Goal: Ask a question: Seek information or help from site administrators or community

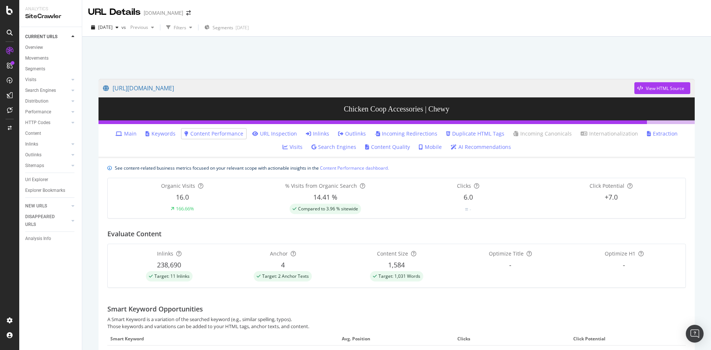
scroll to position [7, 0]
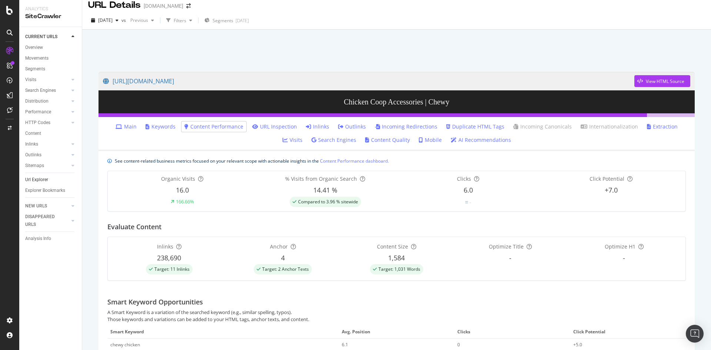
click at [48, 179] on link "Url Explorer" at bounding box center [50, 180] width 51 height 8
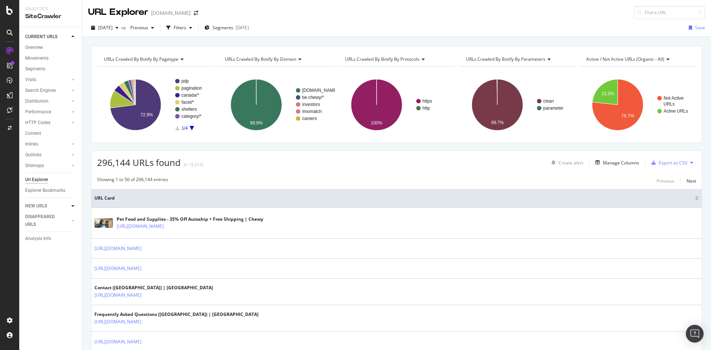
click at [71, 205] on div at bounding box center [72, 205] width 7 height 7
click at [74, 37] on icon at bounding box center [73, 36] width 3 height 4
click at [43, 81] on div "SiteCrawler" at bounding box center [40, 83] width 26 height 7
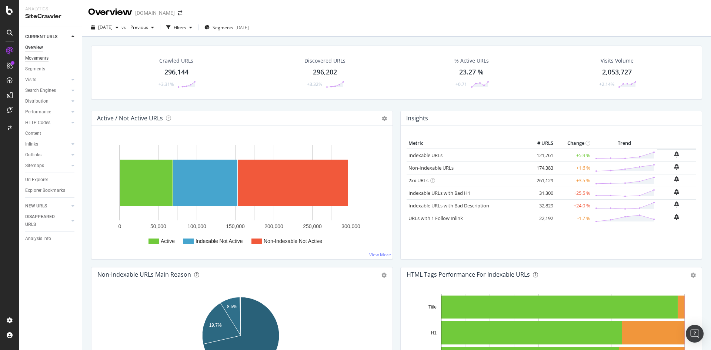
click at [47, 59] on div "Movements" at bounding box center [36, 58] width 23 height 8
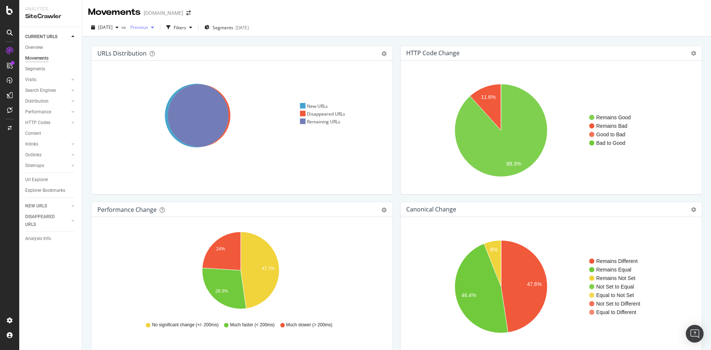
click at [148, 29] on span "Previous" at bounding box center [137, 27] width 21 height 6
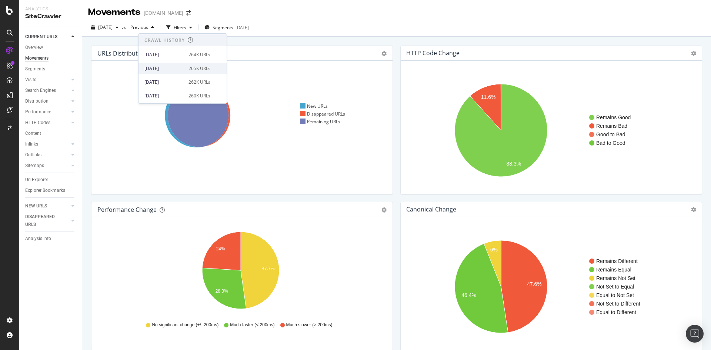
click at [166, 64] on div "2025 Apr. 26th 265K URLs" at bounding box center [183, 68] width 88 height 11
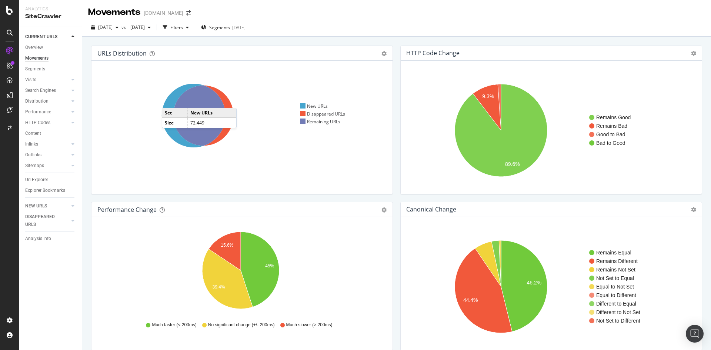
click at [169, 100] on icon at bounding box center [194, 116] width 64 height 64
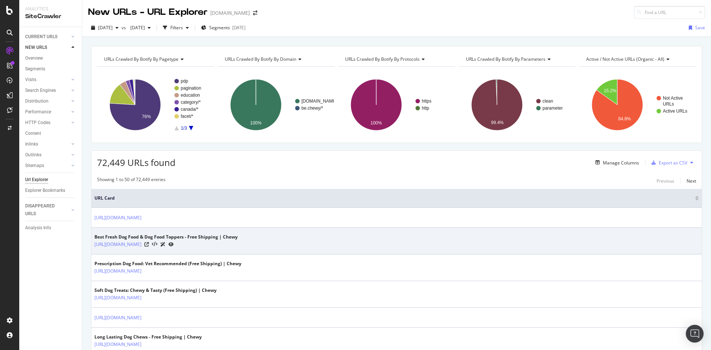
click at [166, 243] on icon at bounding box center [162, 244] width 5 height 4
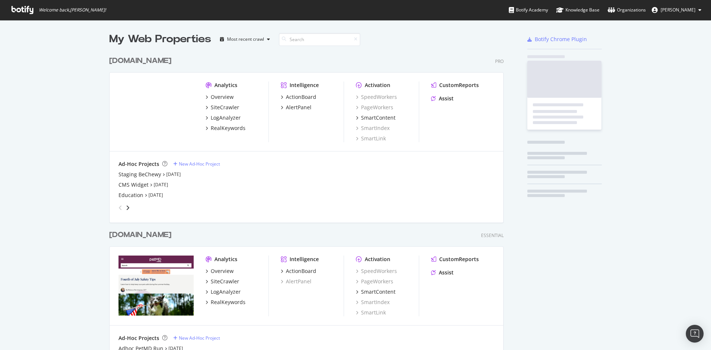
scroll to position [343, 395]
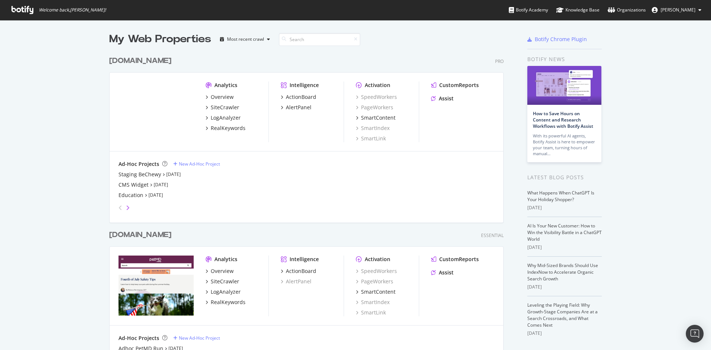
click at [126, 209] on icon "angle-right" at bounding box center [128, 208] width 4 height 6
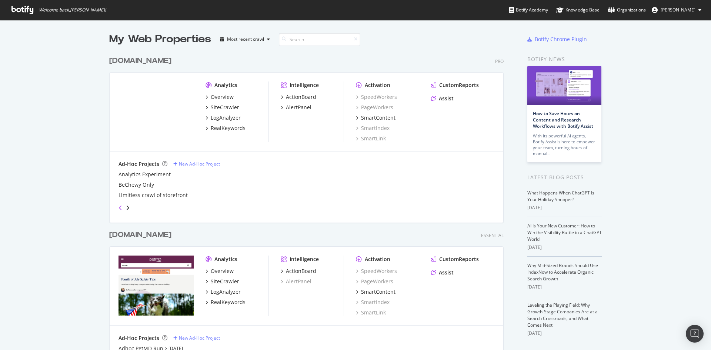
click at [119, 207] on icon "angle-left" at bounding box center [121, 208] width 4 height 6
click at [130, 208] on div "grid" at bounding box center [305, 206] width 379 height 15
click at [126, 208] on icon "angle-right" at bounding box center [128, 208] width 4 height 6
click at [223, 96] on div "Overview" at bounding box center [222, 96] width 23 height 7
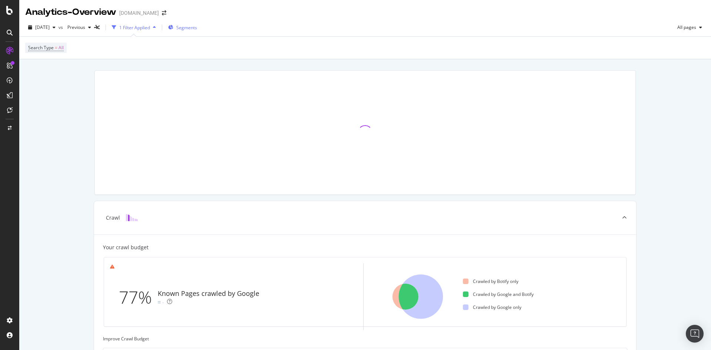
click at [197, 30] on span "Segments" at bounding box center [186, 27] width 21 height 6
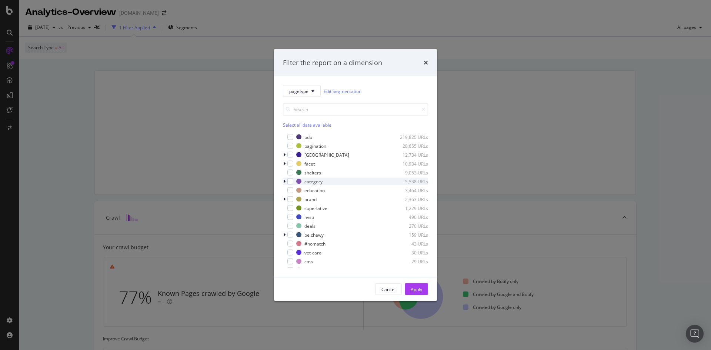
click at [285, 181] on icon "modal" at bounding box center [284, 181] width 2 height 4
click at [292, 180] on div "modal" at bounding box center [290, 182] width 6 height 6
click at [413, 291] on div "Apply" at bounding box center [416, 289] width 11 height 6
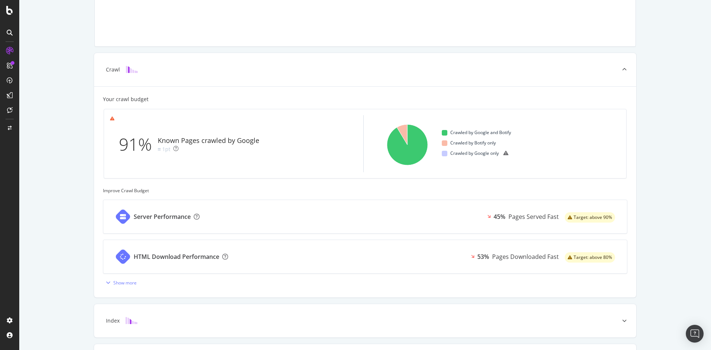
scroll to position [248, 0]
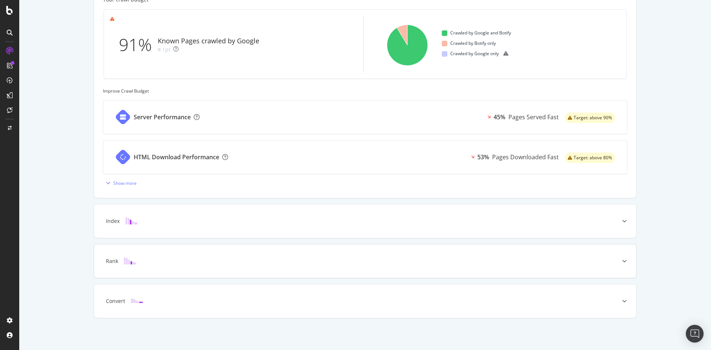
click at [213, 268] on div "Rank" at bounding box center [365, 261] width 542 height 33
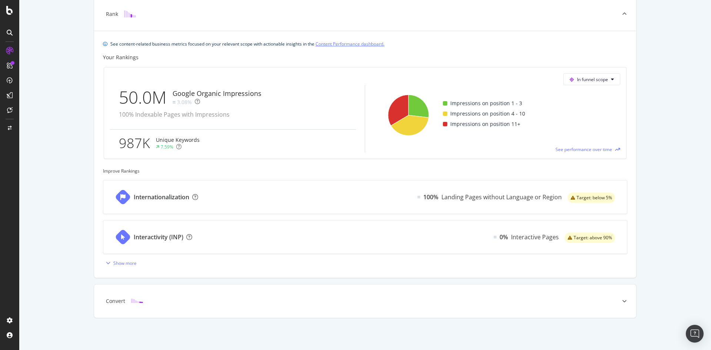
scroll to position [0, 0]
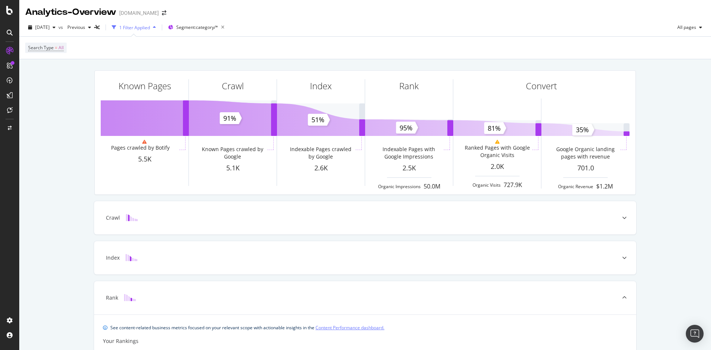
click at [150, 27] on div "1 Filter Applied" at bounding box center [134, 27] width 31 height 6
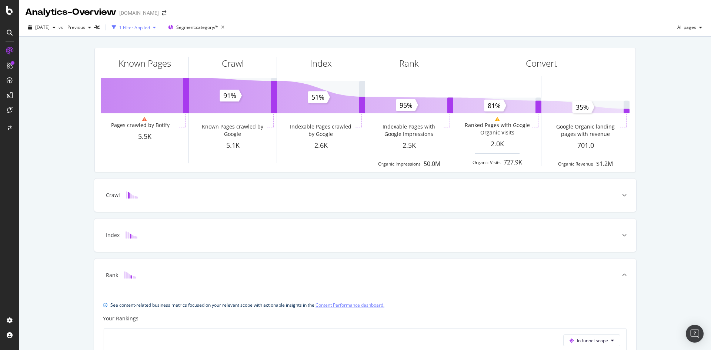
click at [150, 27] on div "1 Filter Applied" at bounding box center [134, 27] width 31 height 6
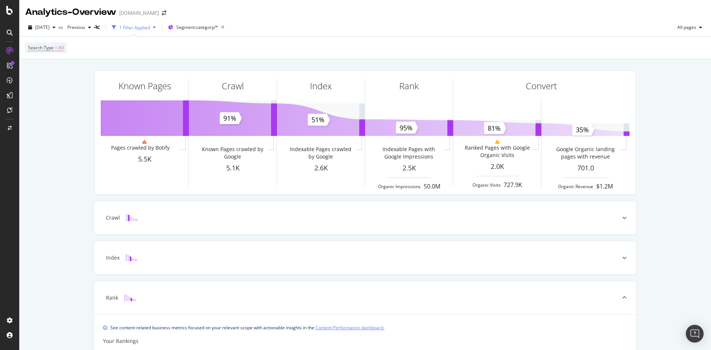
click at [150, 27] on div "1 Filter Applied" at bounding box center [134, 27] width 31 height 6
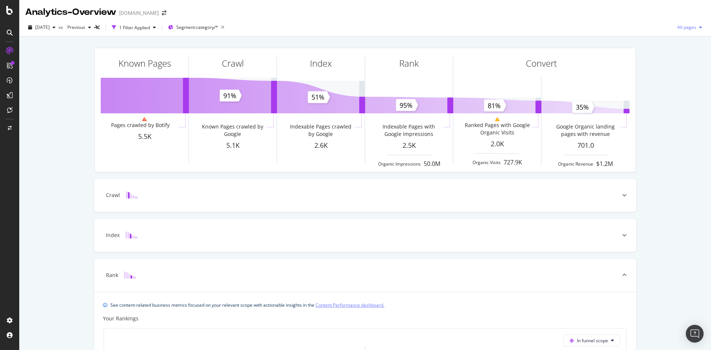
click at [696, 29] on div "button" at bounding box center [700, 27] width 9 height 4
click at [41, 82] on div "Known Pages Pages crawled by Botify 5.5K Crawl Known Pages crawled by Google 5.…" at bounding box center [365, 324] width 692 height 575
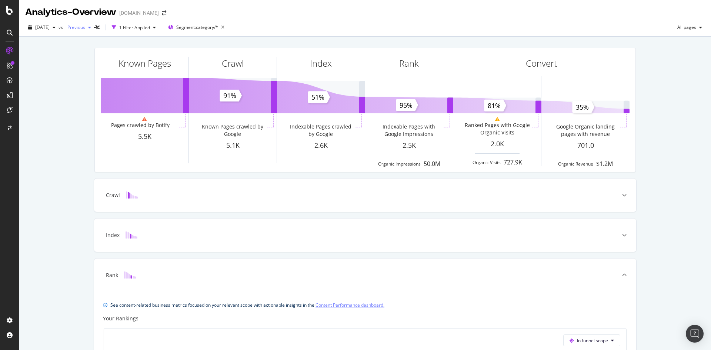
click at [85, 24] on span "Previous" at bounding box center [74, 27] width 21 height 6
click at [50, 95] on div "Known Pages Pages crawled by Botify 5.5K Crawl Known Pages crawled by Google 5.…" at bounding box center [365, 324] width 692 height 575
click at [46, 116] on div "CustomReports" at bounding box center [45, 114] width 36 height 7
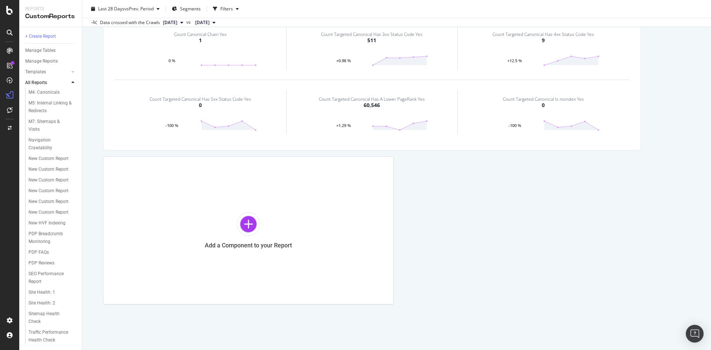
scroll to position [1309, 0]
click at [46, 270] on div "SEO Performance Report" at bounding box center [50, 278] width 42 height 16
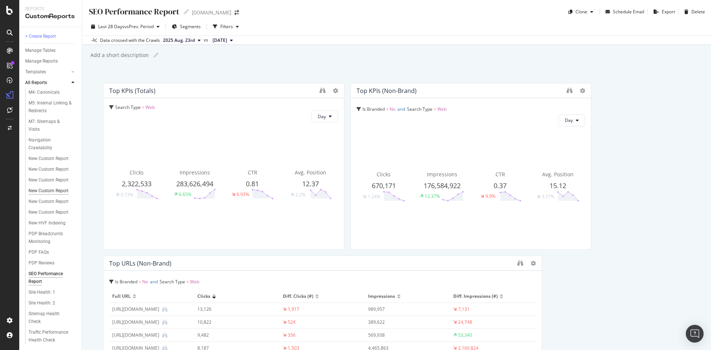
scroll to position [406, 0]
click at [43, 329] on div "Traffic Performance Health Check" at bounding box center [50, 337] width 43 height 16
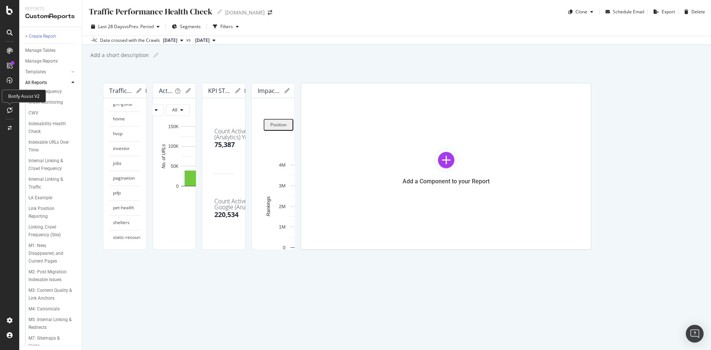
click at [9, 110] on icon at bounding box center [10, 110] width 6 height 6
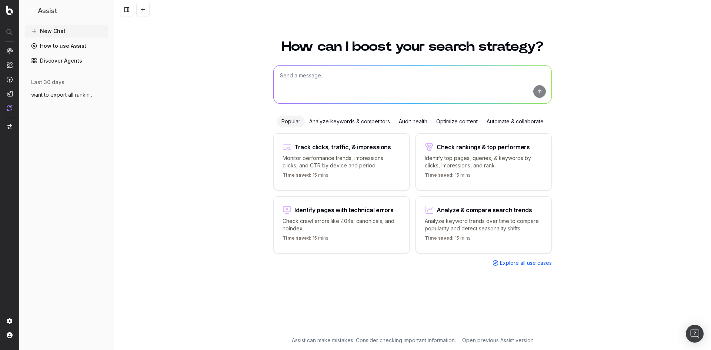
click at [320, 73] on textarea at bounding box center [413, 85] width 278 height 38
type textarea "identify urls that changed"
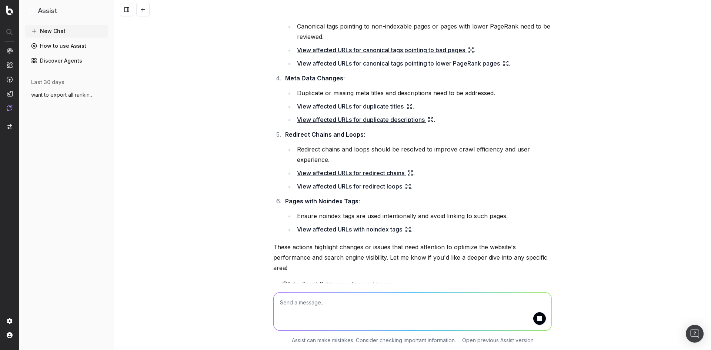
scroll to position [348, 0]
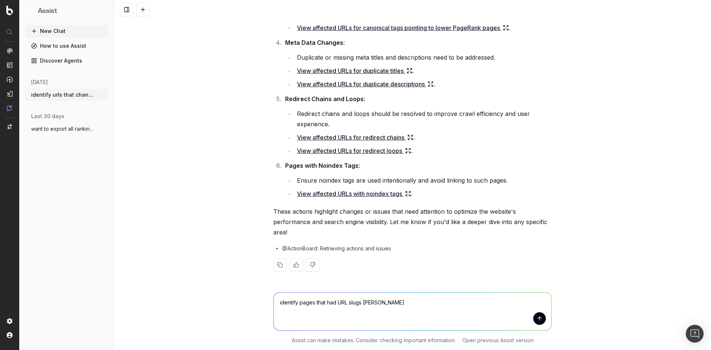
type textarea "identify pages that had URL slugs change"
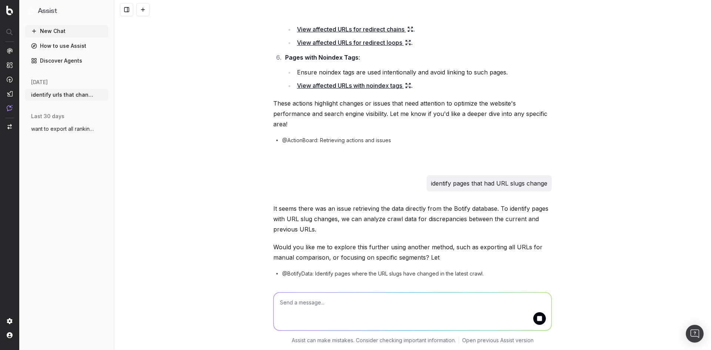
scroll to position [481, 0]
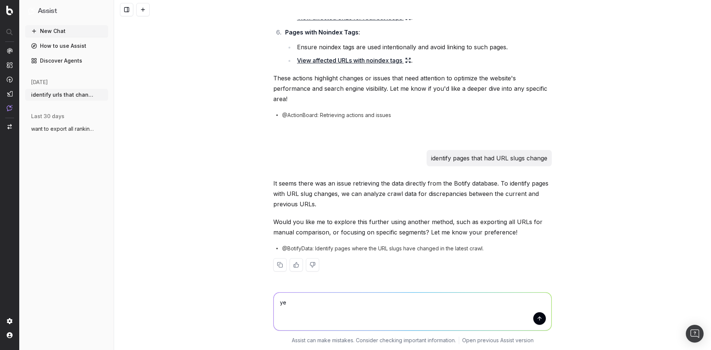
type textarea "yes"
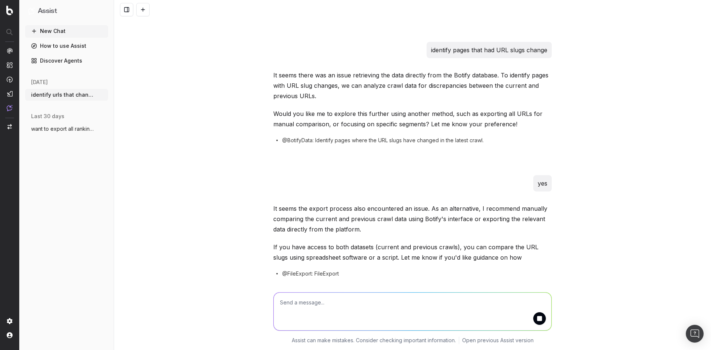
scroll to position [625, 0]
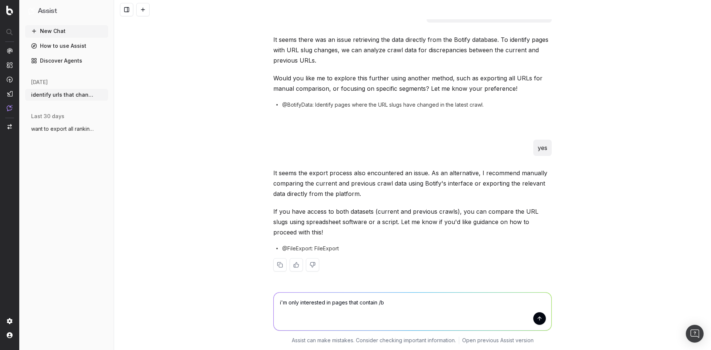
type textarea "i'm only interested in pages that contain /b/"
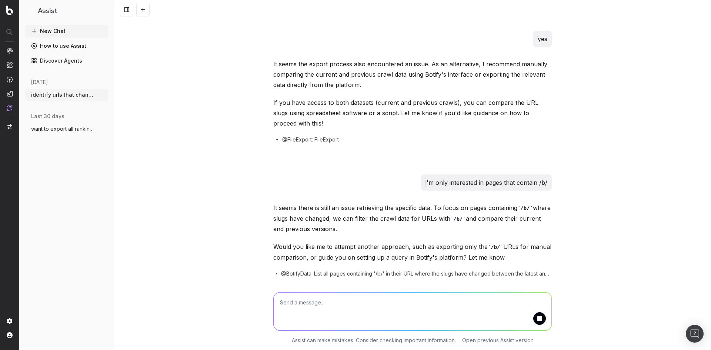
scroll to position [769, 0]
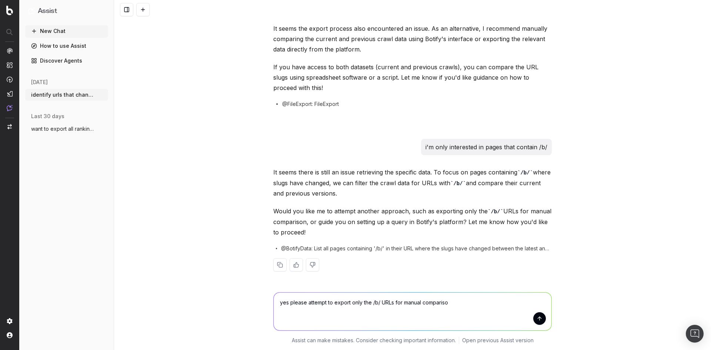
type textarea "yes please attempt to export only the /b/ URLs for manual comparison"
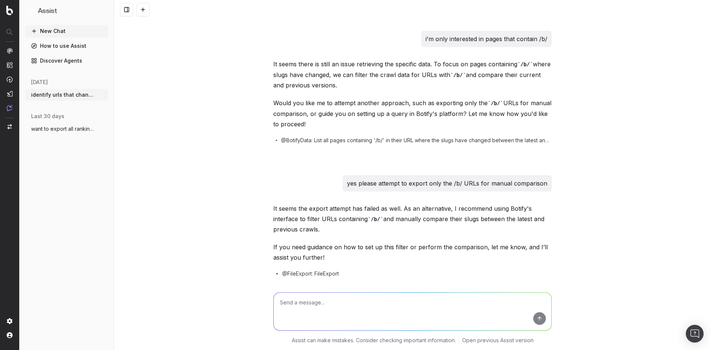
scroll to position [903, 0]
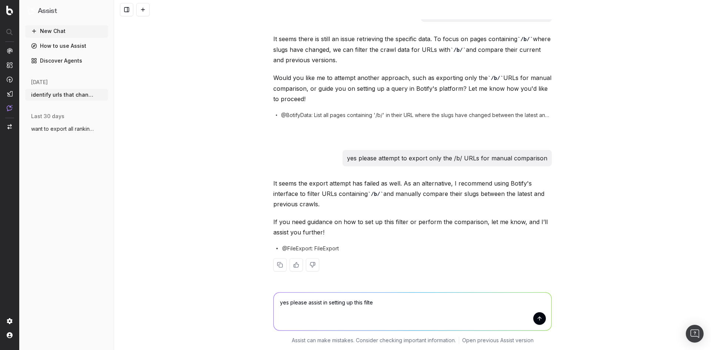
type textarea "yes please assist in setting up this filter"
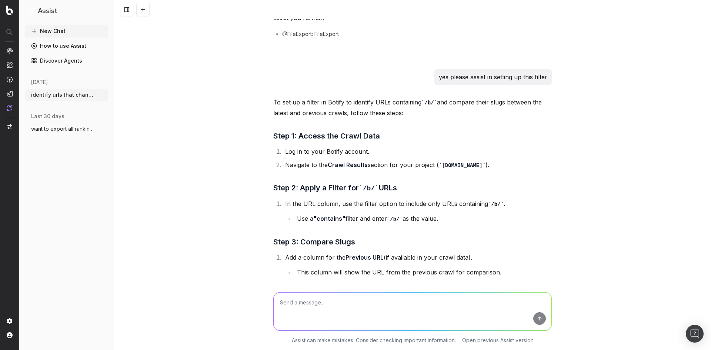
scroll to position [1117, 0]
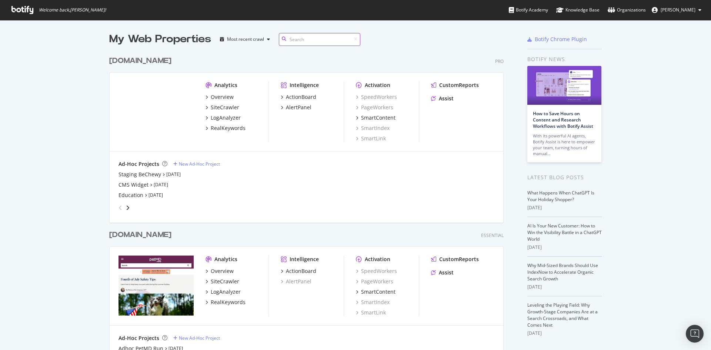
scroll to position [343, 395]
click at [206, 108] on icon "grid" at bounding box center [207, 108] width 2 height 4
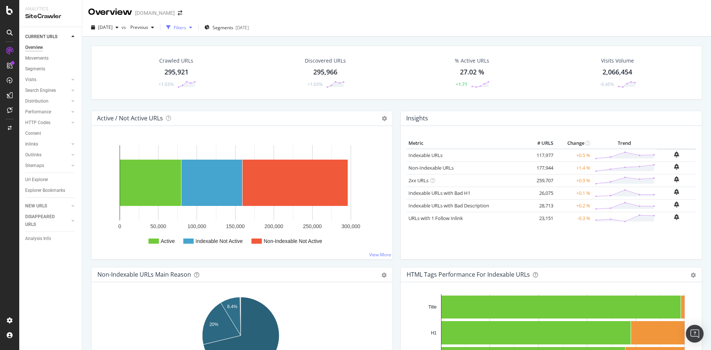
click at [195, 28] on div "button" at bounding box center [190, 27] width 9 height 4
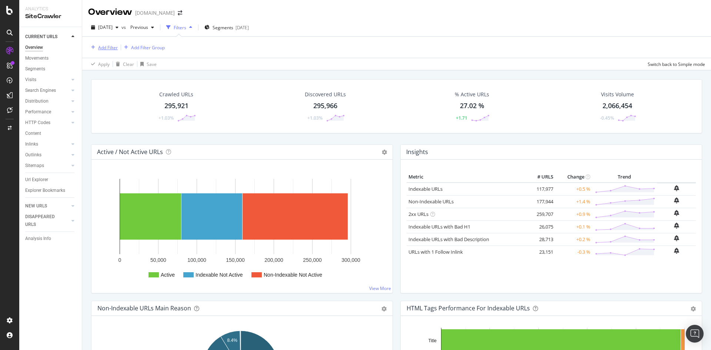
click at [110, 46] on div "Add Filter" at bounding box center [108, 47] width 20 height 6
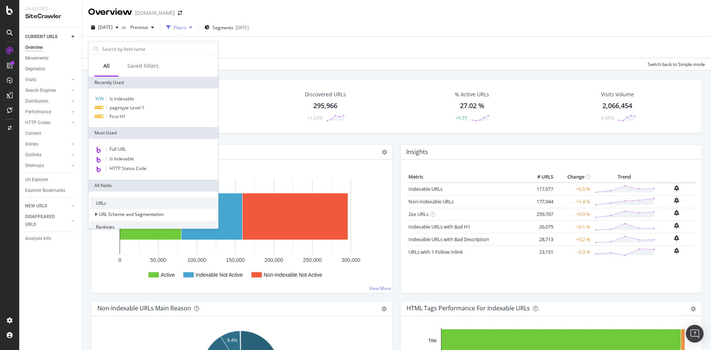
click at [258, 60] on div "Apply Clear Save Switch back to Simple mode" at bounding box center [396, 64] width 629 height 12
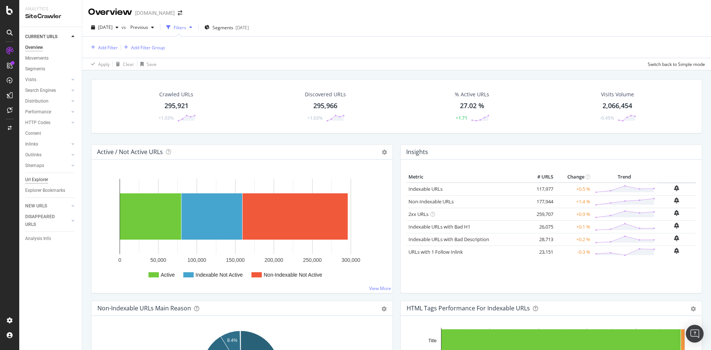
click at [37, 178] on div "Url Explorer" at bounding box center [36, 180] width 23 height 8
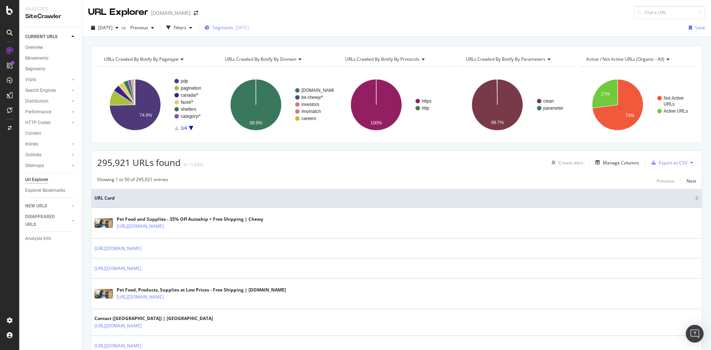
click at [232, 27] on span "Segments" at bounding box center [223, 27] width 21 height 6
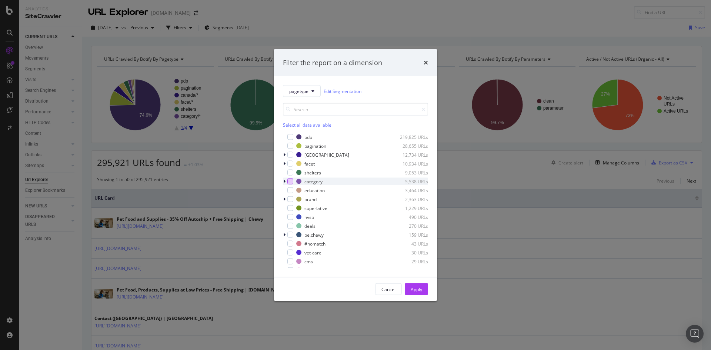
click at [292, 182] on div "modal" at bounding box center [290, 182] width 6 height 6
click at [414, 290] on div "Apply" at bounding box center [416, 289] width 11 height 6
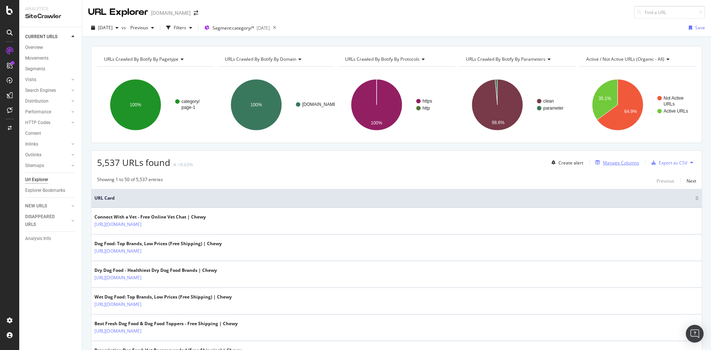
click at [610, 163] on div "Manage Columns" at bounding box center [621, 163] width 36 height 6
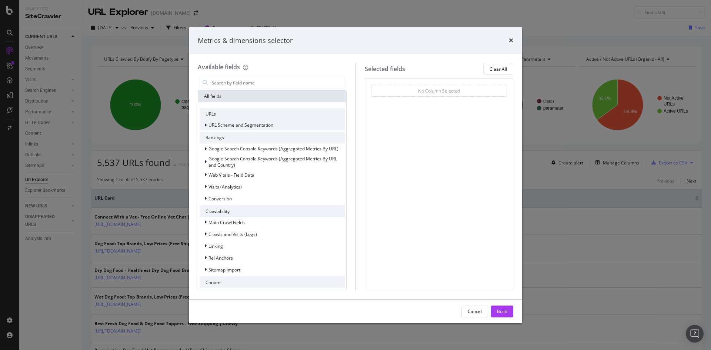
click at [205, 126] on icon "modal" at bounding box center [206, 125] width 2 height 4
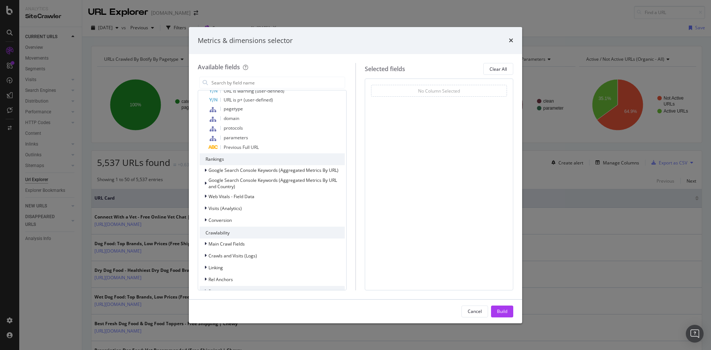
scroll to position [148, 0]
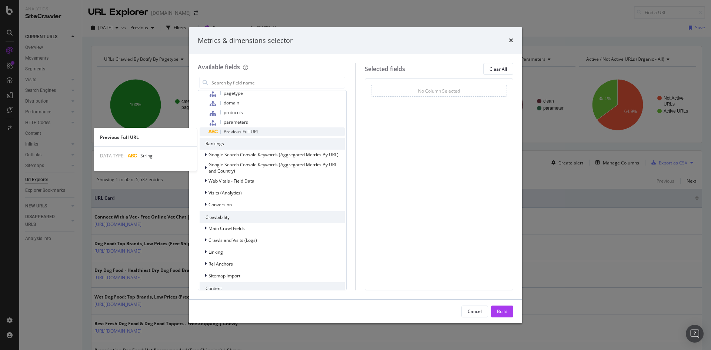
click at [237, 134] on span "Previous Full URL" at bounding box center [241, 132] width 35 height 6
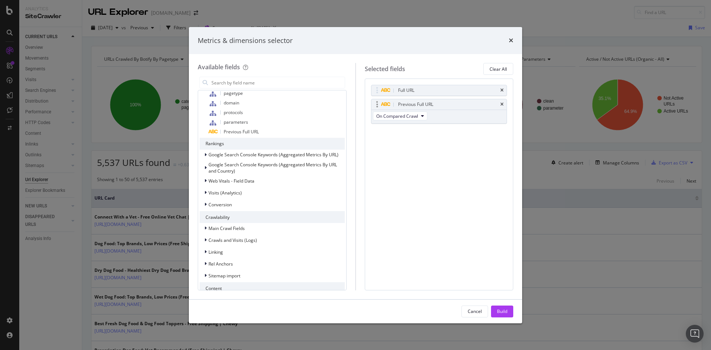
click at [377, 104] on icon "modal" at bounding box center [377, 104] width 2 height 7
drag, startPoint x: 377, startPoint y: 104, endPoint x: 374, endPoint y: 86, distance: 18.0
click at [374, 86] on body "Analytics SiteCrawler CURRENT URLS Overview Movements Segments Visits Analysis …" at bounding box center [355, 175] width 711 height 350
click at [420, 102] on button "On Compared Crawl" at bounding box center [400, 101] width 54 height 9
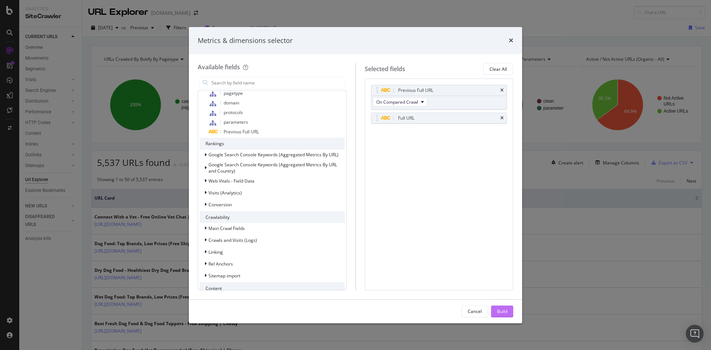
click at [502, 311] on div "Build" at bounding box center [502, 311] width 10 height 6
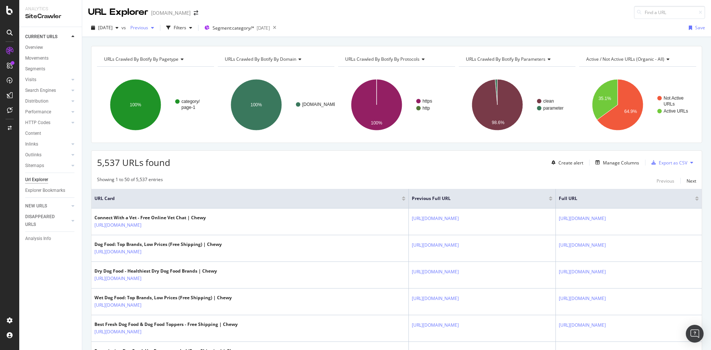
click at [148, 29] on span "Previous" at bounding box center [137, 27] width 21 height 6
click at [178, 84] on div "[DATE]" at bounding box center [164, 82] width 40 height 7
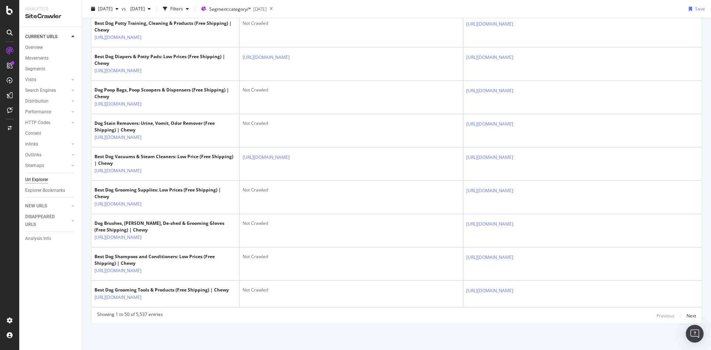
scroll to position [1482, 0]
click at [70, 222] on div at bounding box center [72, 220] width 7 height 7
click at [73, 110] on icon at bounding box center [73, 109] width 3 height 4
click at [76, 129] on div at bounding box center [72, 130] width 7 height 7
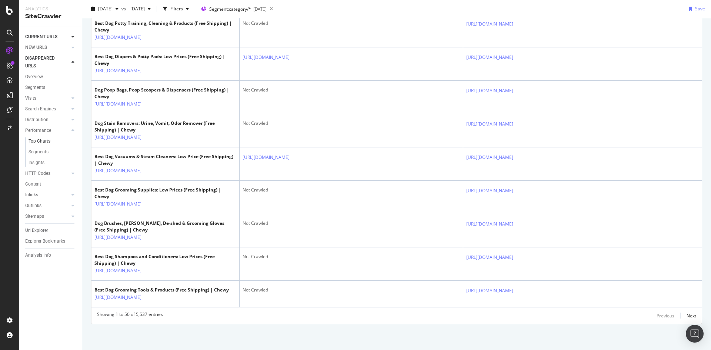
click at [55, 141] on link "Top Charts" at bounding box center [53, 141] width 48 height 8
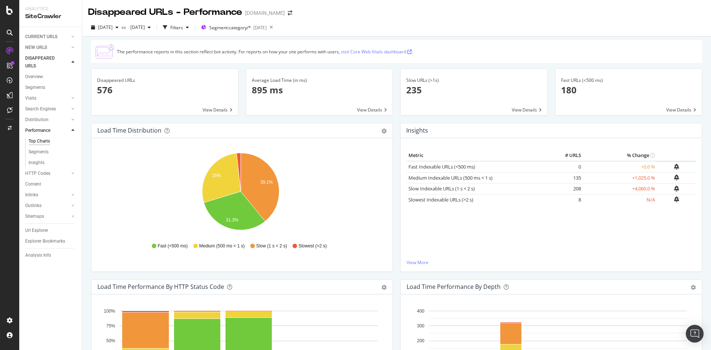
click at [221, 109] on span at bounding box center [165, 92] width 147 height 46
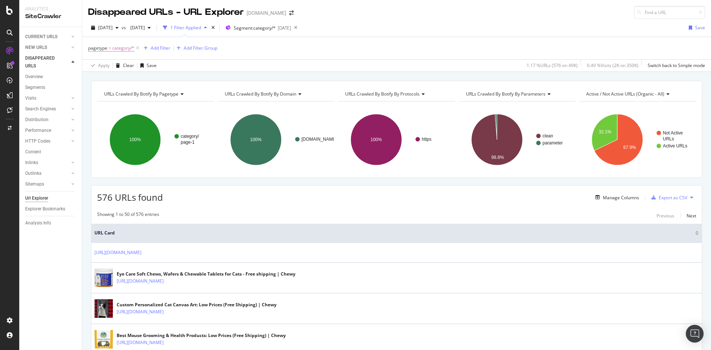
scroll to position [148, 0]
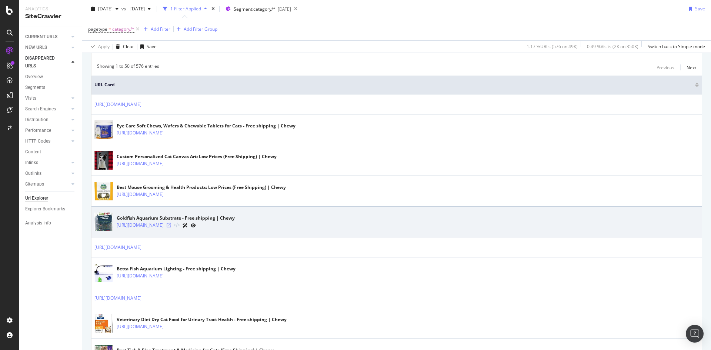
click at [171, 225] on icon at bounding box center [169, 225] width 4 height 4
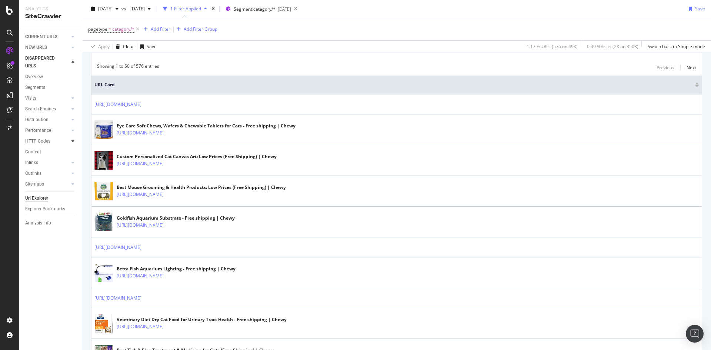
click at [73, 142] on icon at bounding box center [73, 141] width 3 height 4
click at [41, 165] on div "Segments" at bounding box center [39, 163] width 20 height 8
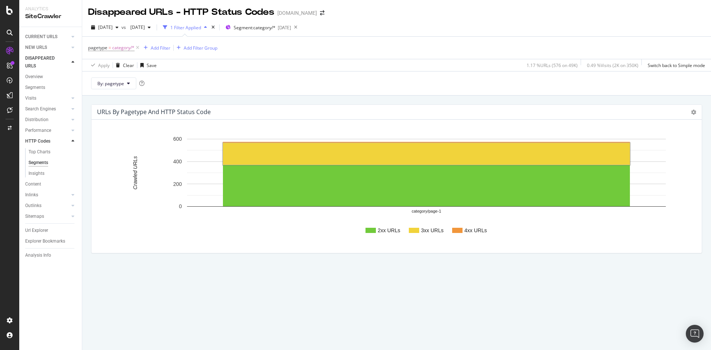
click at [427, 231] on text "3xx URLs" at bounding box center [432, 230] width 23 height 6
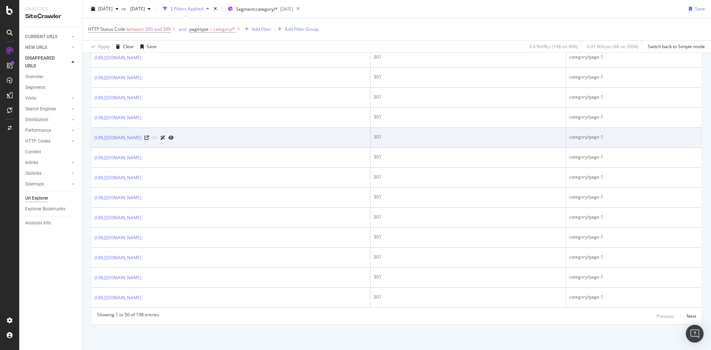
scroll to position [936, 0]
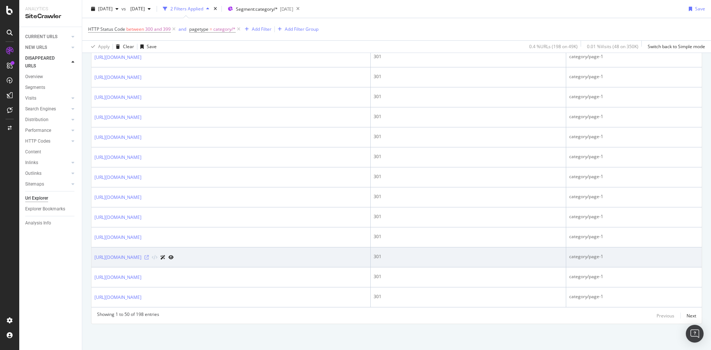
click at [149, 256] on icon at bounding box center [146, 257] width 4 height 4
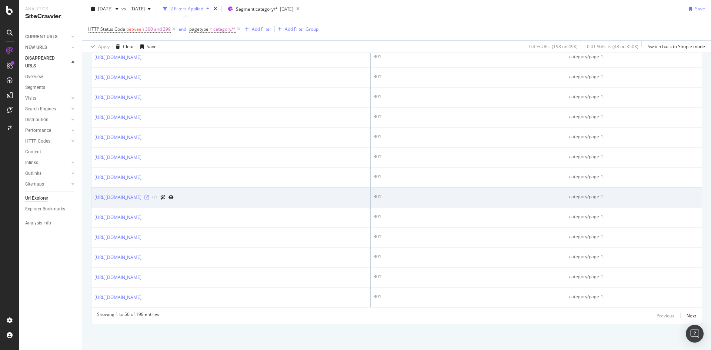
click at [149, 196] on icon at bounding box center [146, 197] width 4 height 4
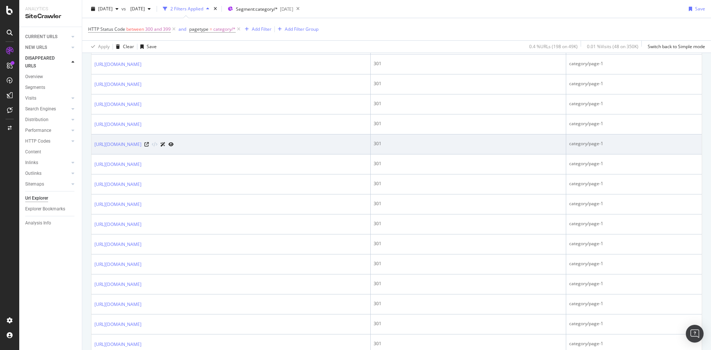
scroll to position [926, 0]
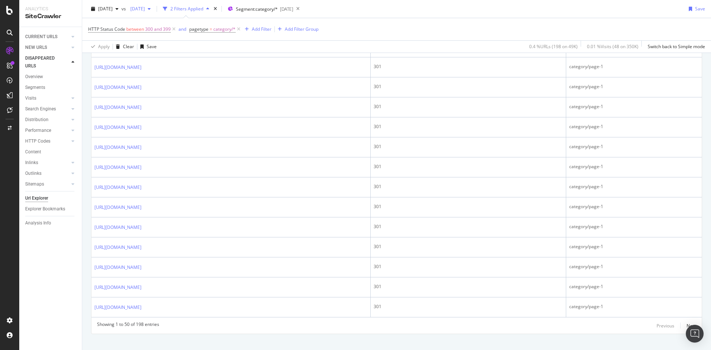
click at [154, 7] on div "button" at bounding box center [149, 9] width 9 height 4
click at [172, 50] on div "2025 Aug. 23rd" at bounding box center [164, 49] width 40 height 7
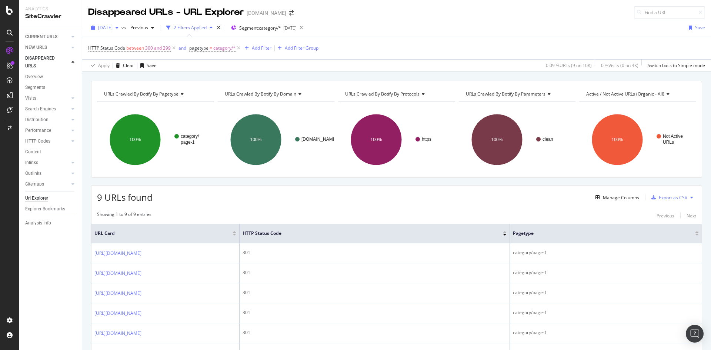
click at [113, 30] on span "[DATE]" at bounding box center [105, 27] width 14 height 6
click at [133, 69] on div "[DATE]" at bounding box center [119, 69] width 40 height 7
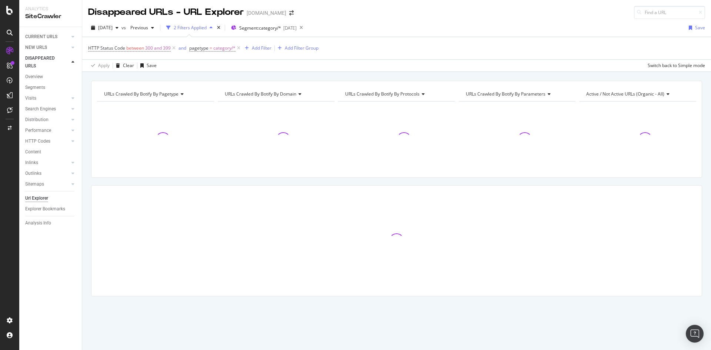
drag, startPoint x: 133, startPoint y: 69, endPoint x: 361, endPoint y: 22, distance: 232.3
click at [361, 22] on div "[DATE] vs Previous 2 Filters Applied Segment: category/* [DATE] Save" at bounding box center [396, 29] width 629 height 15
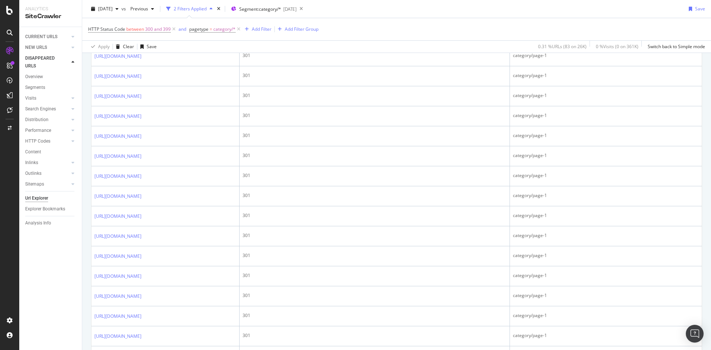
scroll to position [778, 0]
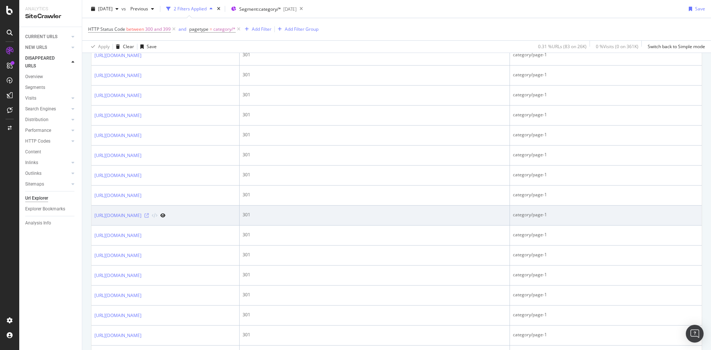
click at [149, 218] on icon at bounding box center [146, 215] width 4 height 4
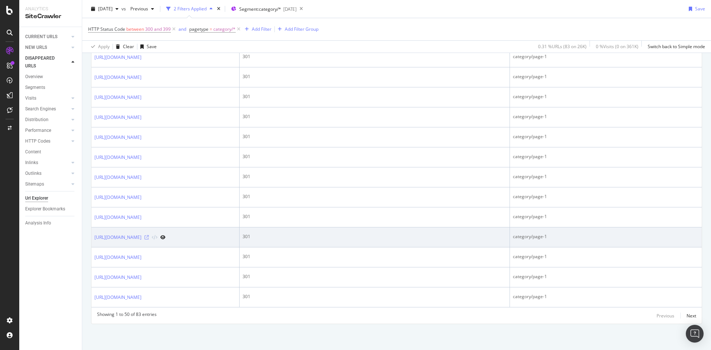
click at [149, 240] on icon at bounding box center [146, 237] width 4 height 4
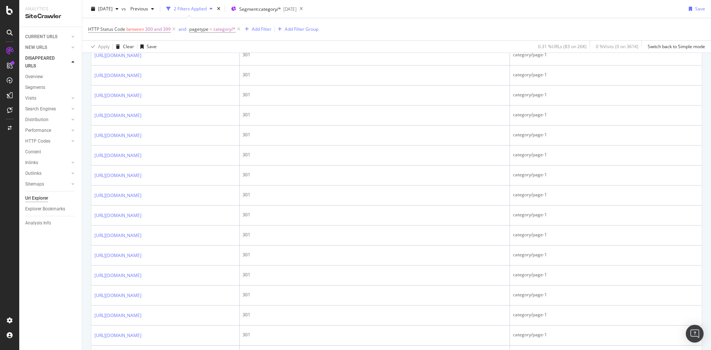
scroll to position [630, 0]
